Goal: Task Accomplishment & Management: Use online tool/utility

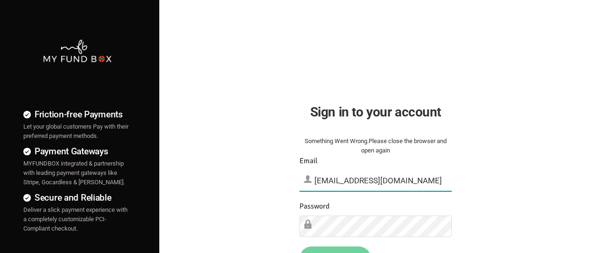
type input "[EMAIL_ADDRESS][DOMAIN_NAME]"
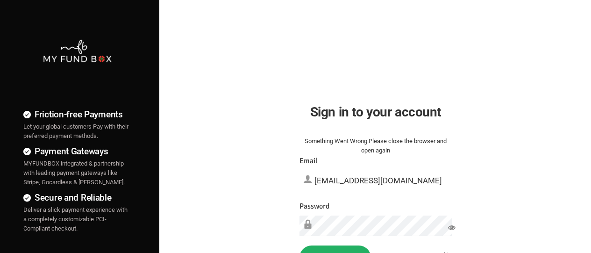
click at [335, 249] on button "Sign in" at bounding box center [334, 257] width 71 height 24
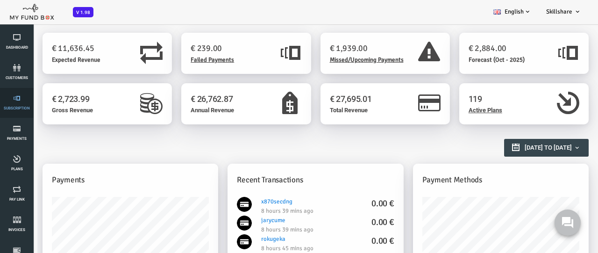
click at [17, 103] on link "Subscription" at bounding box center [17, 103] width 28 height 30
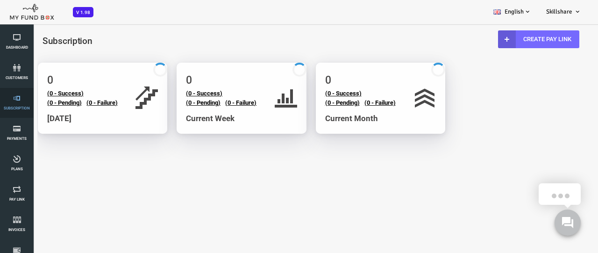
select select "100"
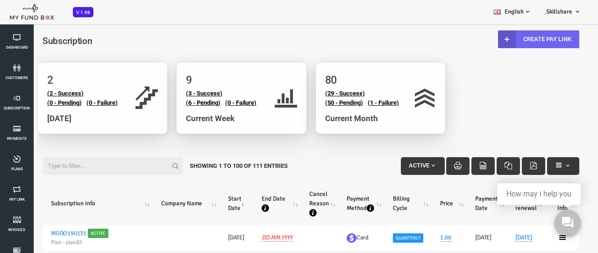
click at [513, 39] on link "Create Pay Link" at bounding box center [514, 39] width 81 height 18
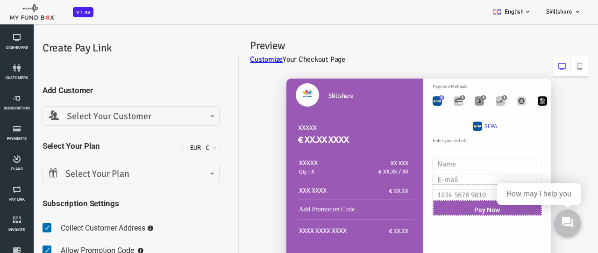
click at [106, 116] on span "Select Your Customer" at bounding box center [107, 116] width 165 height 14
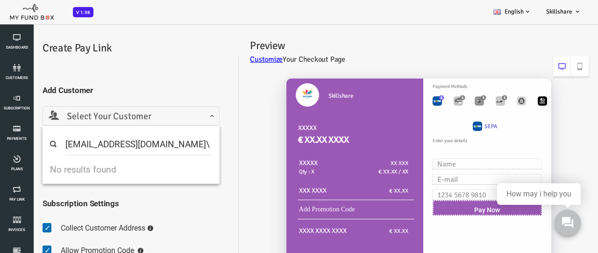
type input "[EMAIL_ADDRESS][DOMAIN_NAME]"
